Goal: Navigation & Orientation: Understand site structure

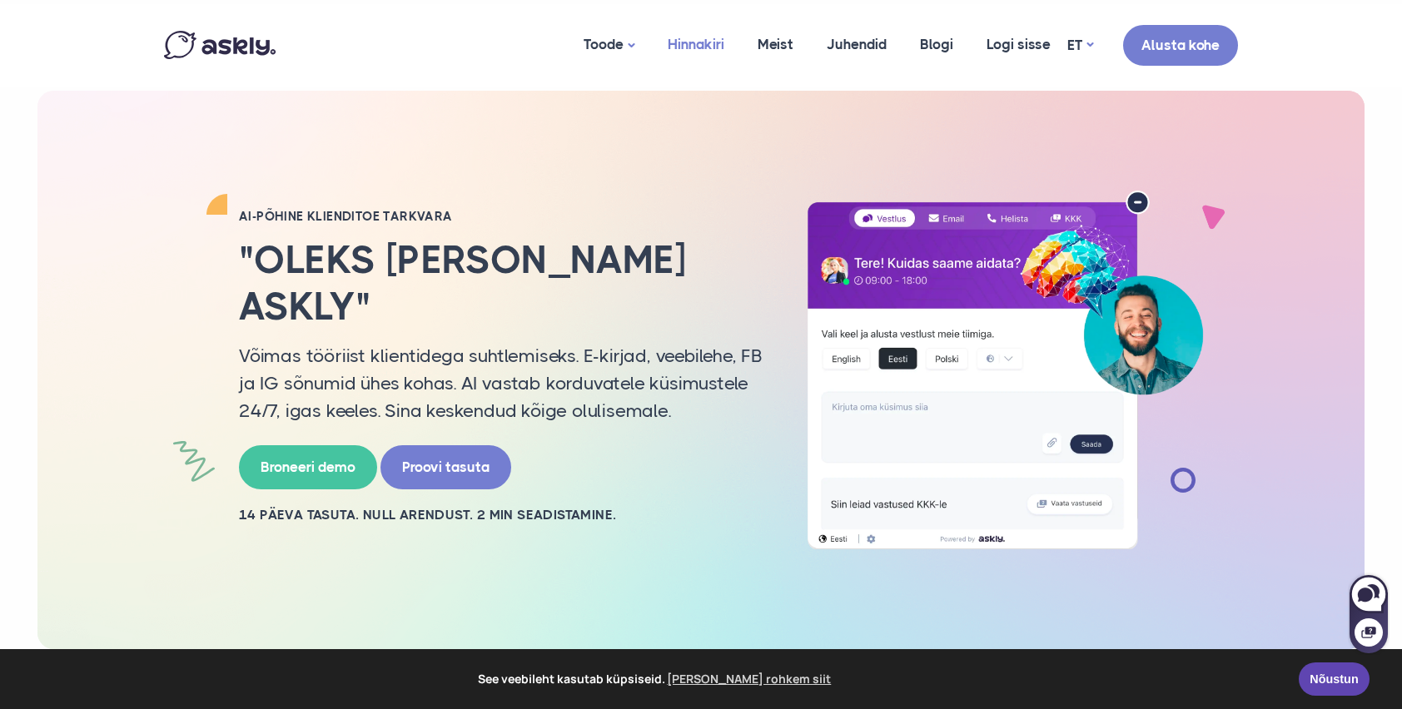
click at [703, 44] on link "Hinnakiri" at bounding box center [696, 44] width 90 height 81
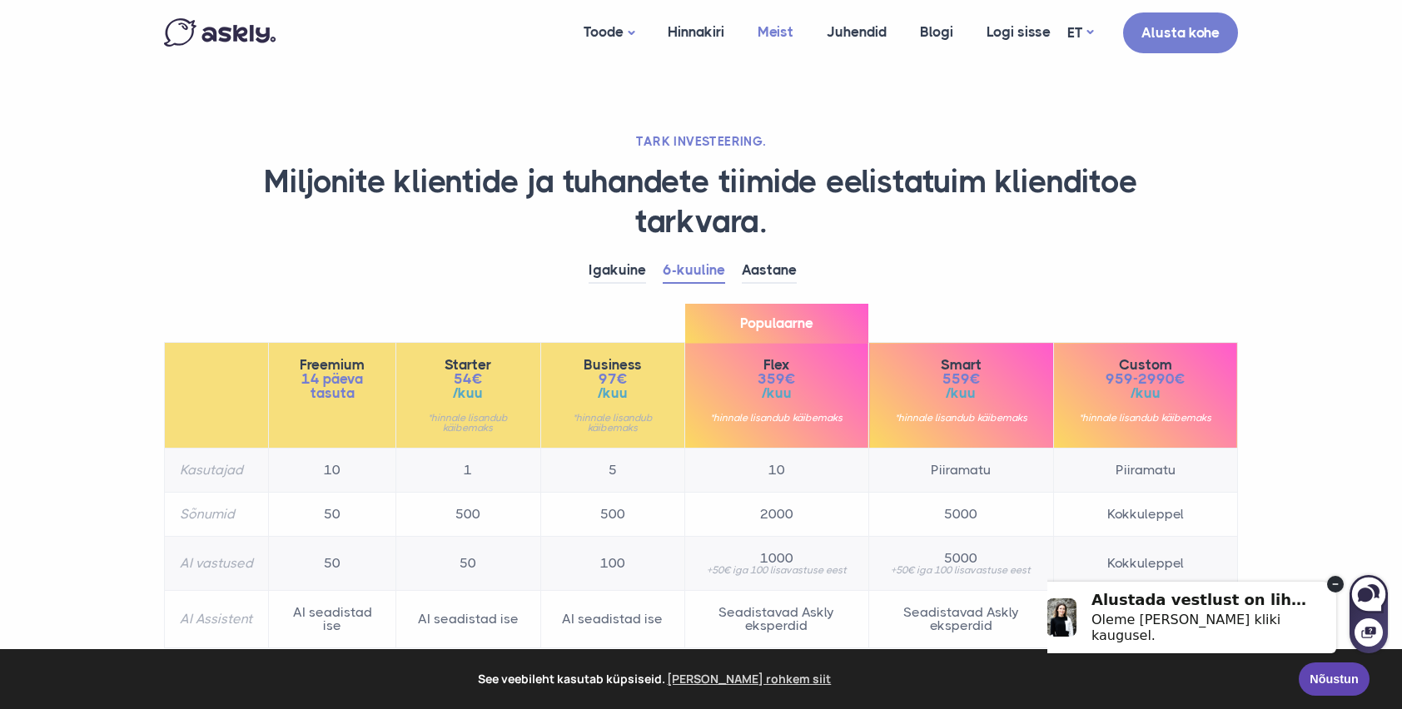
click at [789, 29] on link "Meist" at bounding box center [775, 32] width 69 height 64
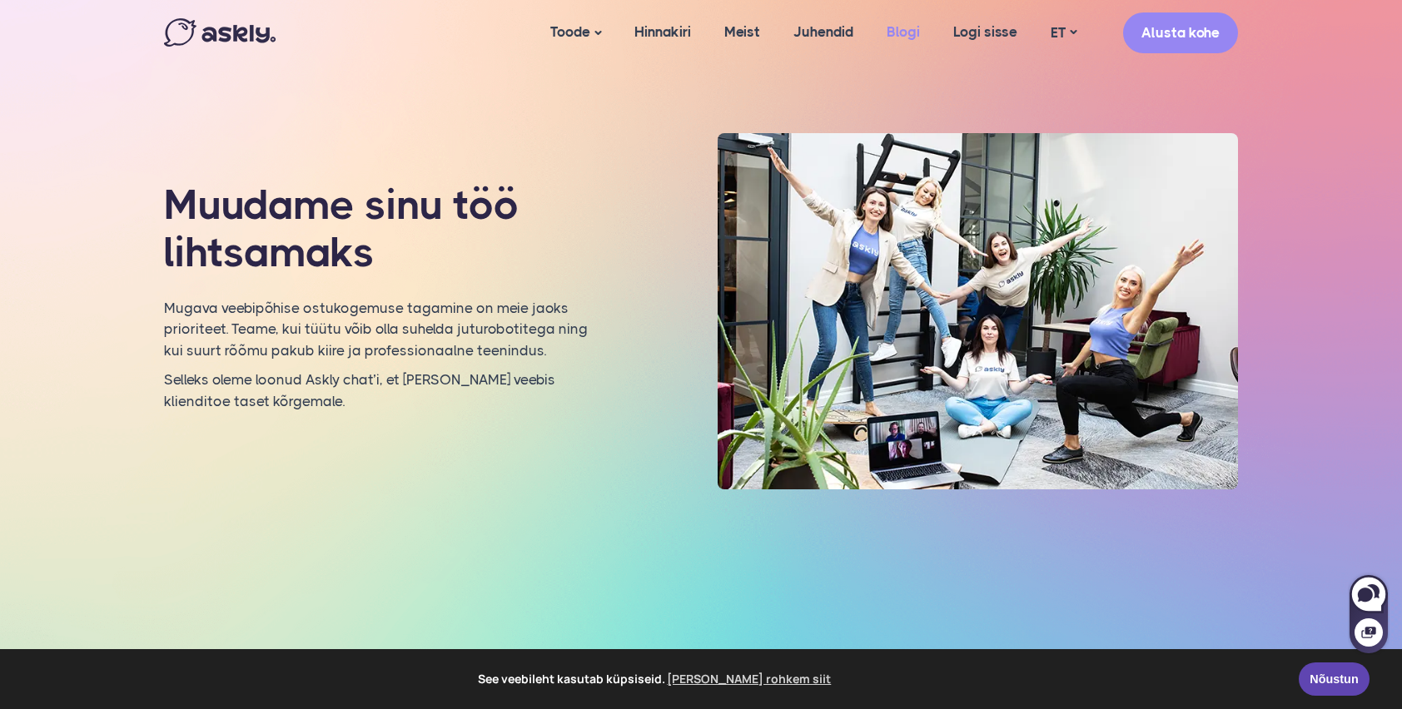
click at [900, 31] on link "Blogi" at bounding box center [903, 32] width 67 height 64
